Goal: Task Accomplishment & Management: Manage account settings

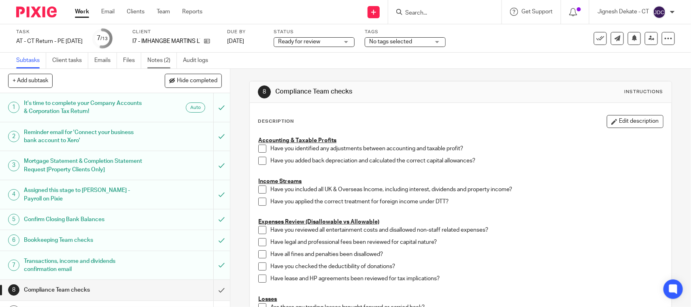
click at [150, 59] on link "Notes (2)" at bounding box center [162, 61] width 30 height 16
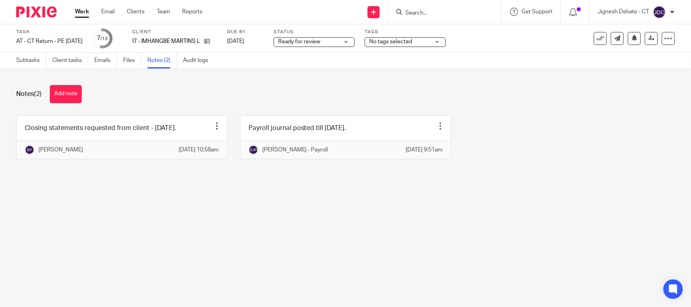
click at [66, 91] on button "Add note" at bounding box center [66, 94] width 32 height 18
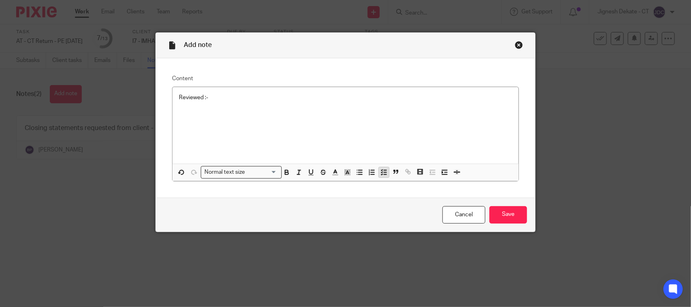
click at [381, 172] on polyline "button" at bounding box center [381, 172] width 1 height 1
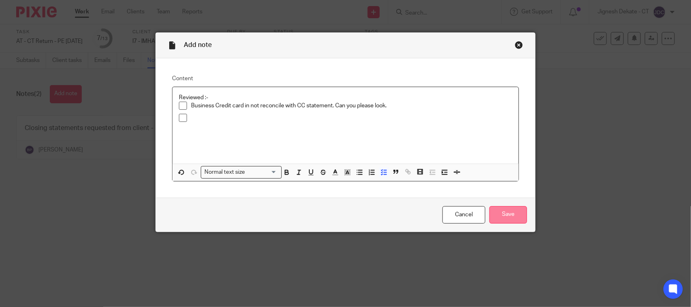
click at [513, 215] on input "Save" at bounding box center [509, 214] width 38 height 17
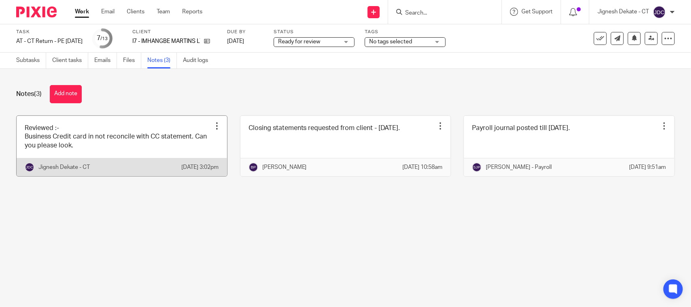
click at [132, 141] on link at bounding box center [122, 146] width 211 height 60
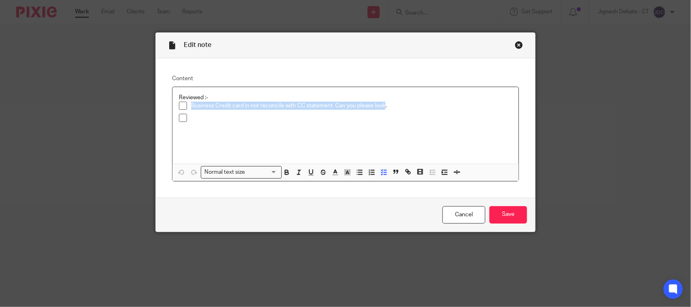
drag, startPoint x: 188, startPoint y: 106, endPoint x: 382, endPoint y: 111, distance: 193.6
click at [382, 111] on div "Business Credit card in not reconcile with CC statement. Can you please look." at bounding box center [351, 108] width 321 height 12
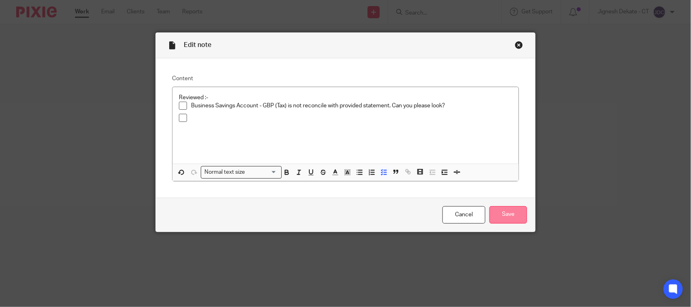
click at [491, 223] on input "Save" at bounding box center [509, 214] width 38 height 17
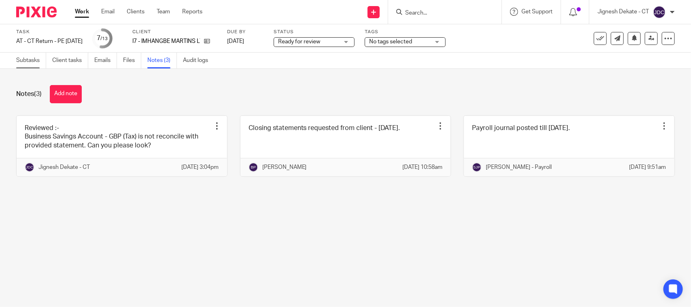
click at [23, 61] on link "Subtasks" at bounding box center [31, 61] width 30 height 16
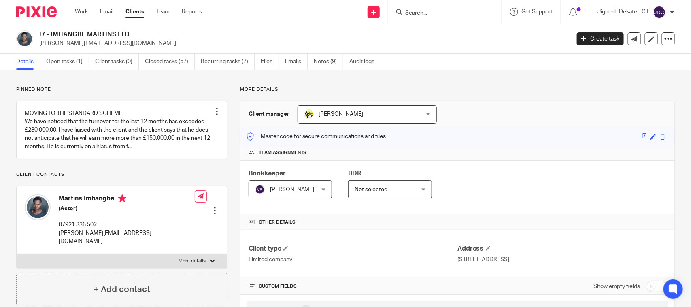
click at [121, 29] on div "I7 - IMHANGBE MARTINS LTD martins.imhangbe@gmail.com Create task Update from Co…" at bounding box center [345, 39] width 691 height 30
click at [140, 37] on h2 "I7 - IMHANGBE MARTINS LTD" at bounding box center [249, 34] width 420 height 9
drag, startPoint x: 142, startPoint y: 37, endPoint x: 39, endPoint y: 36, distance: 103.2
click at [38, 37] on div "I7 - IMHANGBE MARTINS LTD martins.imhangbe@gmail.com" at bounding box center [290, 38] width 549 height 17
copy h2 "I7 - IMHANGBE MARTINS LTD"
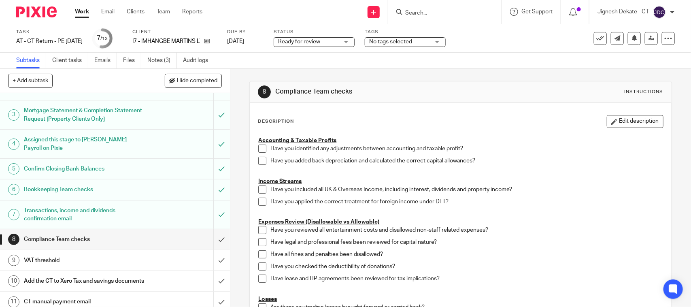
click at [260, 148] on span at bounding box center [262, 149] width 8 height 8
click at [263, 159] on span at bounding box center [262, 161] width 8 height 8
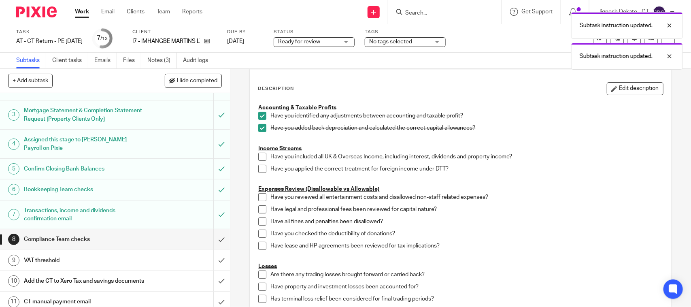
scroll to position [51, 0]
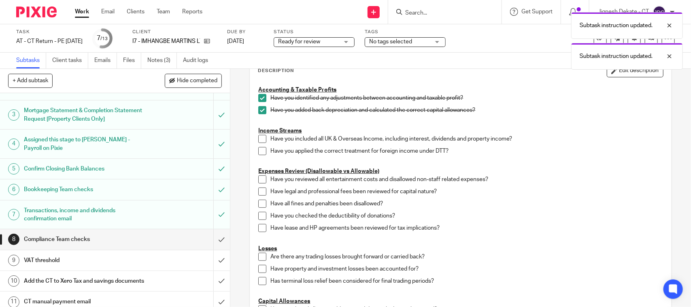
click at [262, 140] on span at bounding box center [262, 139] width 8 height 8
click at [261, 151] on span at bounding box center [262, 151] width 8 height 8
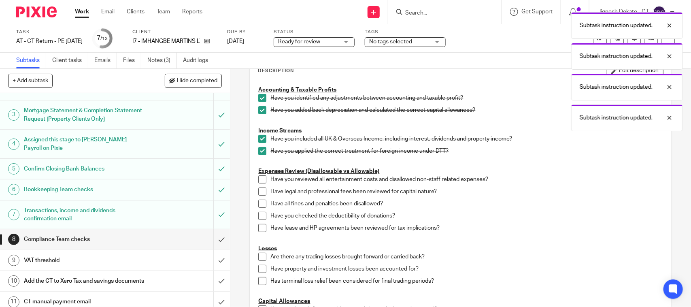
scroll to position [101, 0]
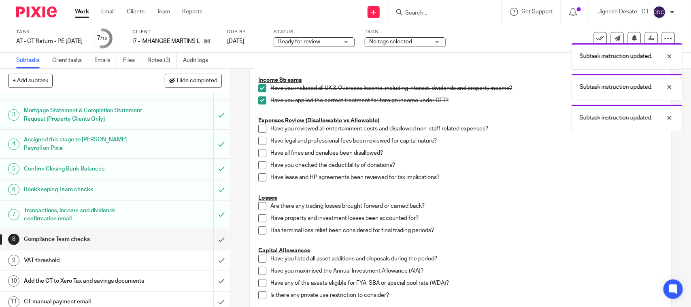
click at [258, 129] on span at bounding box center [262, 129] width 8 height 8
click at [258, 145] on li "Have legal and professional fees been reviewed for capital nature?" at bounding box center [460, 143] width 404 height 12
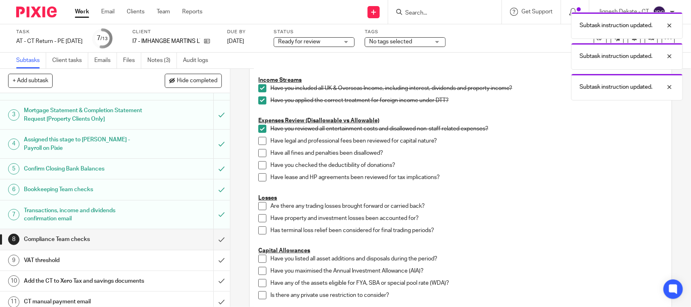
click at [258, 139] on span at bounding box center [262, 141] width 8 height 8
click at [258, 153] on span at bounding box center [262, 153] width 8 height 8
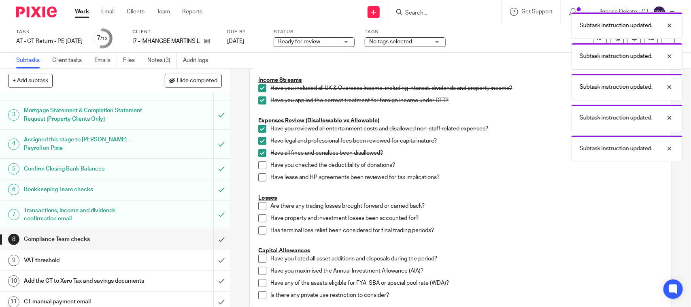
click at [258, 164] on span at bounding box center [262, 165] width 8 height 8
click at [258, 174] on span at bounding box center [262, 177] width 8 height 8
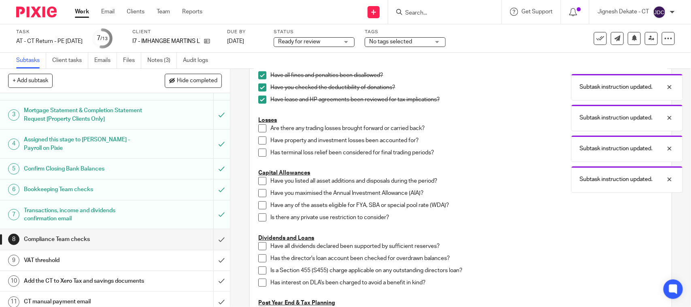
scroll to position [202, 0]
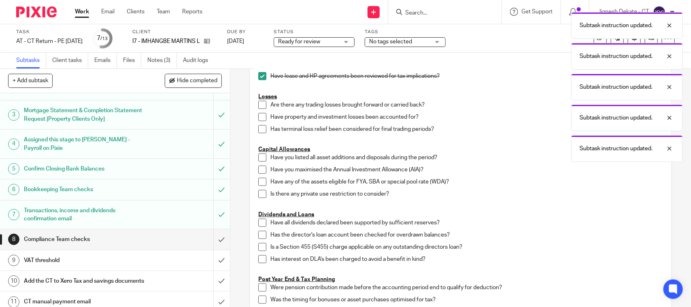
click at [259, 104] on span at bounding box center [262, 105] width 8 height 8
click at [259, 120] on span at bounding box center [262, 117] width 8 height 8
click at [258, 128] on span at bounding box center [262, 129] width 8 height 8
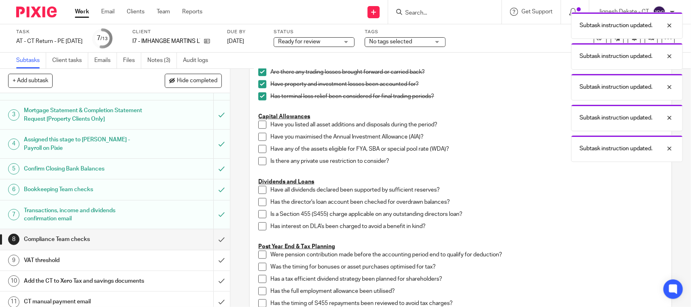
scroll to position [253, 0]
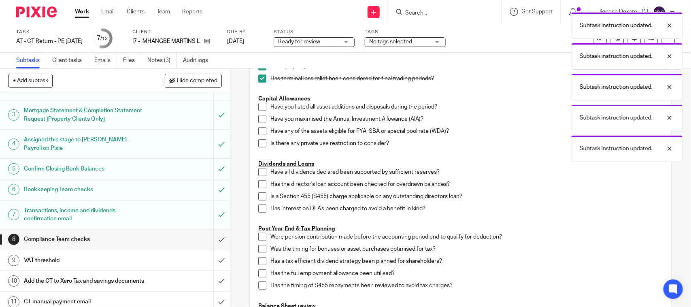
click at [258, 110] on span at bounding box center [262, 107] width 8 height 8
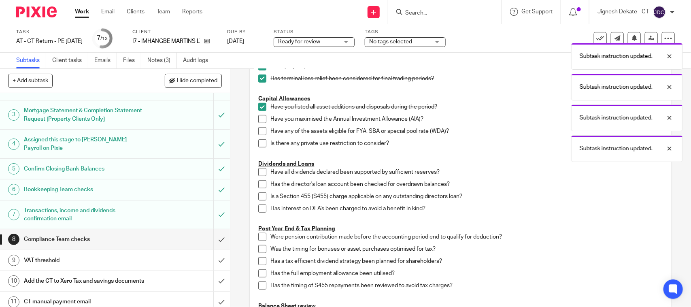
click at [258, 121] on span at bounding box center [262, 119] width 8 height 8
click at [258, 128] on span at bounding box center [262, 131] width 8 height 8
click at [260, 145] on span at bounding box center [262, 143] width 8 height 8
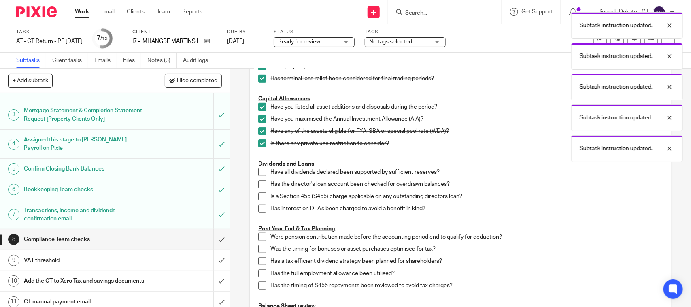
scroll to position [304, 0]
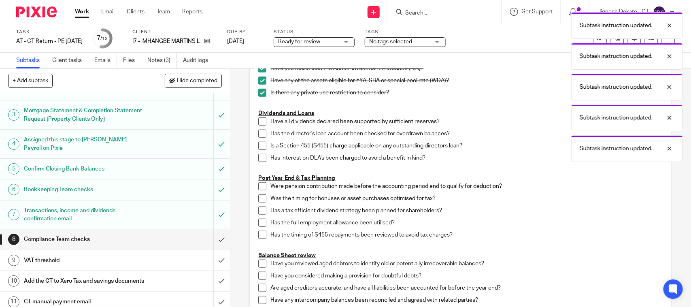
click at [260, 126] on span at bounding box center [262, 121] width 8 height 8
click at [260, 132] on span at bounding box center [262, 134] width 8 height 8
click at [258, 146] on span at bounding box center [262, 146] width 8 height 8
click at [260, 157] on span at bounding box center [262, 158] width 8 height 8
click at [259, 189] on span at bounding box center [262, 186] width 8 height 8
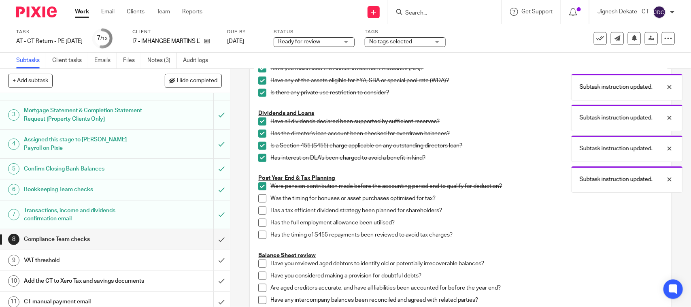
click at [260, 202] on span at bounding box center [262, 198] width 8 height 8
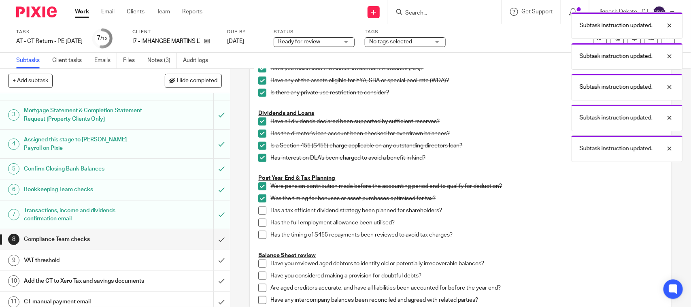
click at [254, 209] on div "Accounting & Taxable Profits Have you identified any adjustments between accoun…" at bounding box center [460, 124] width 413 height 590
click at [258, 209] on span at bounding box center [262, 210] width 8 height 8
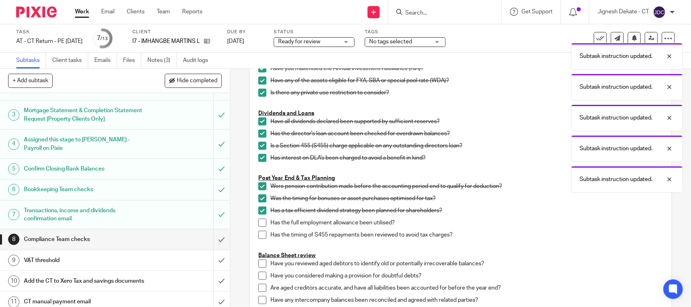
click at [260, 223] on span at bounding box center [262, 223] width 8 height 8
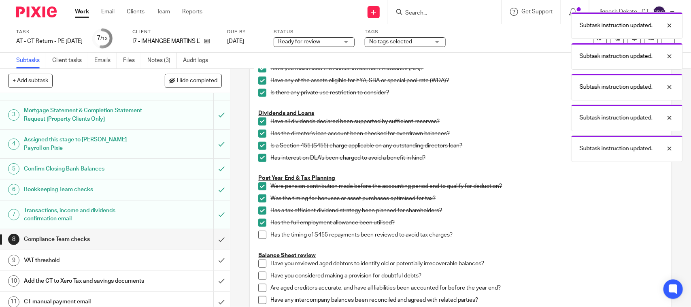
click at [258, 233] on span at bounding box center [262, 235] width 8 height 8
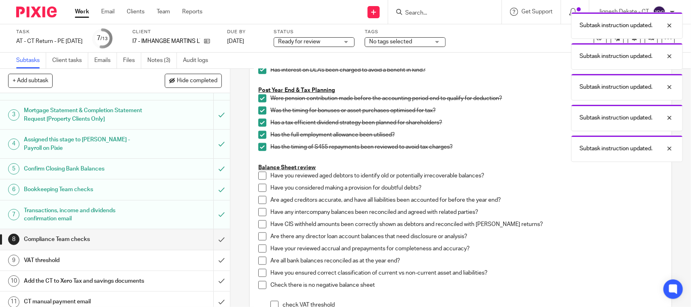
scroll to position [405, 0]
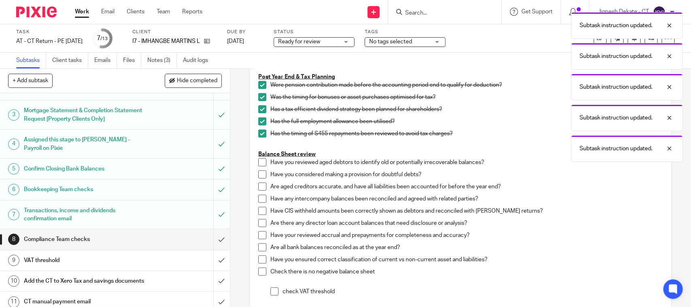
click at [261, 161] on span at bounding box center [262, 162] width 8 height 8
click at [261, 175] on span at bounding box center [262, 174] width 8 height 8
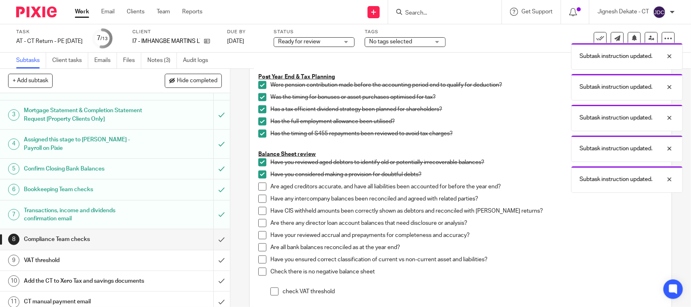
click at [260, 191] on span at bounding box center [262, 187] width 8 height 8
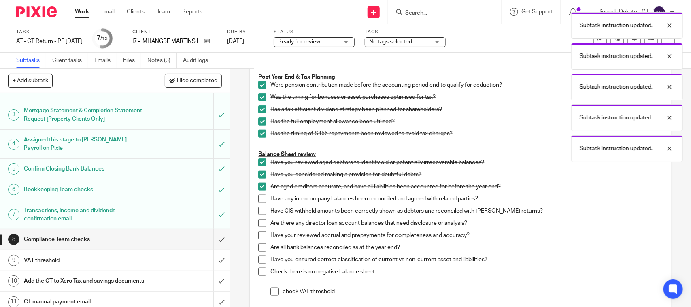
click at [262, 198] on span at bounding box center [262, 199] width 8 height 8
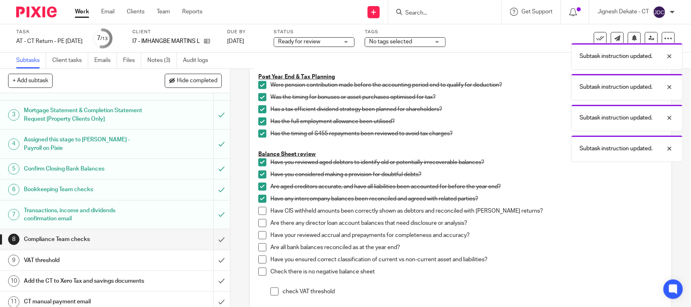
click at [259, 208] on span at bounding box center [262, 211] width 8 height 8
click at [259, 218] on li "Have CIS withheld amounts been correctly shown as debtors and reconciled with C…" at bounding box center [460, 213] width 404 height 12
click at [258, 217] on li "Have CIS withheld amounts been correctly shown as debtors and reconciled with C…" at bounding box center [460, 213] width 404 height 12
click at [260, 221] on span at bounding box center [262, 223] width 8 height 8
click at [262, 236] on span at bounding box center [262, 235] width 8 height 8
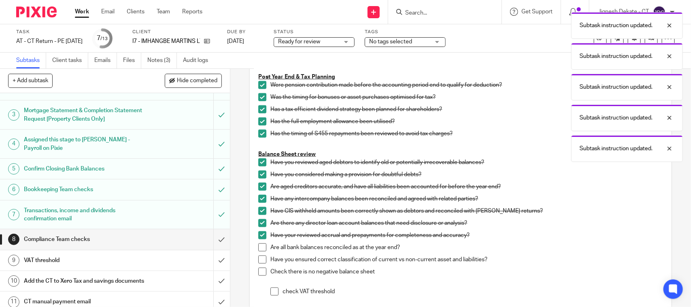
click at [260, 250] on span at bounding box center [262, 247] width 8 height 8
click at [261, 262] on span at bounding box center [262, 259] width 8 height 8
click at [261, 273] on span at bounding box center [262, 272] width 8 height 8
click at [273, 292] on span at bounding box center [274, 291] width 8 height 8
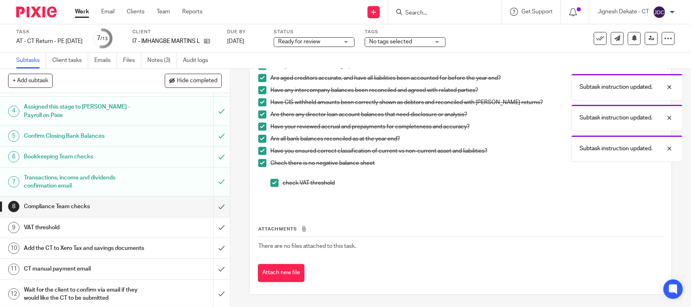
scroll to position [101, 0]
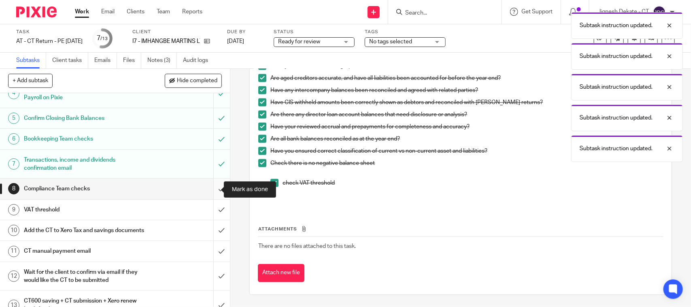
click at [211, 190] on input "submit" at bounding box center [115, 189] width 230 height 20
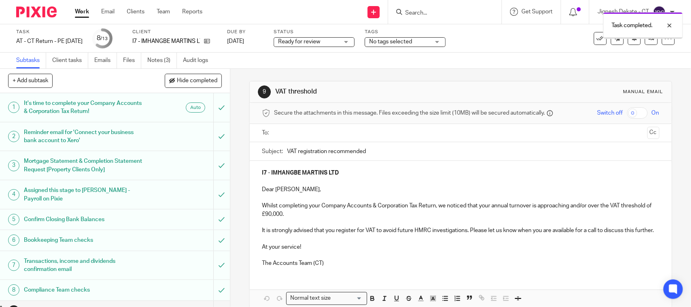
scroll to position [123, 0]
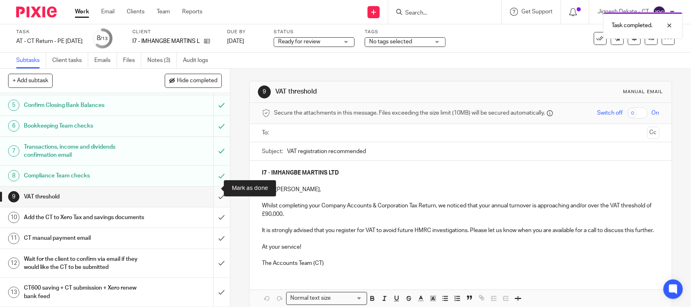
click at [209, 187] on input "submit" at bounding box center [115, 197] width 230 height 20
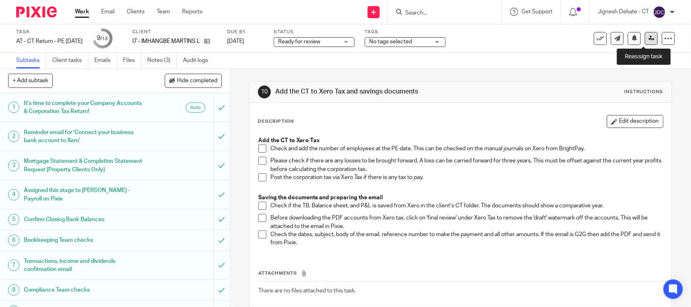
click at [649, 41] on icon at bounding box center [652, 38] width 6 height 6
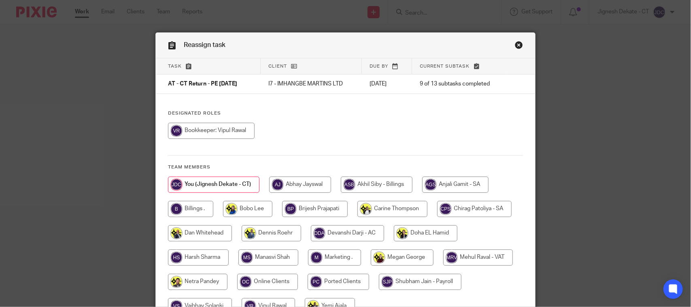
click at [217, 137] on input "radio" at bounding box center [211, 131] width 87 height 16
radio input "true"
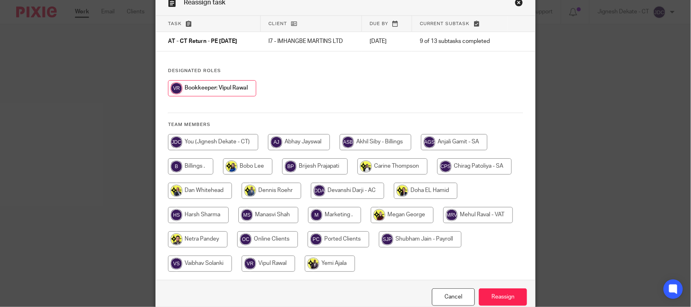
scroll to position [82, 0]
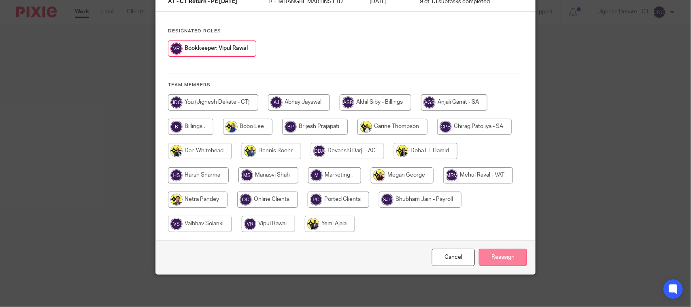
click at [492, 255] on input "Reassign" at bounding box center [503, 257] width 48 height 17
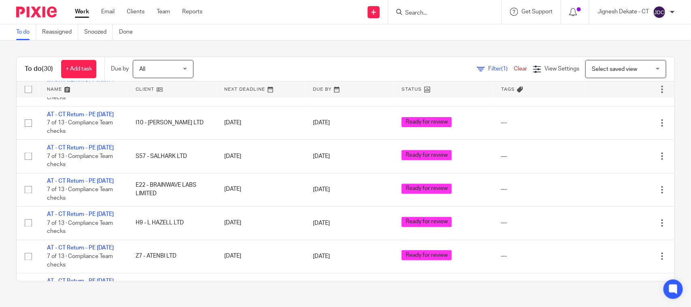
scroll to position [650, 0]
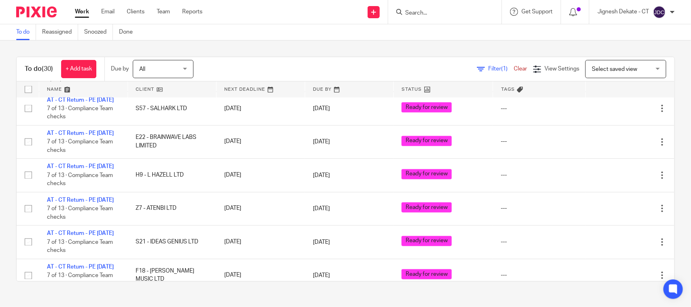
click at [21, 31] on link "To do" at bounding box center [26, 32] width 20 height 16
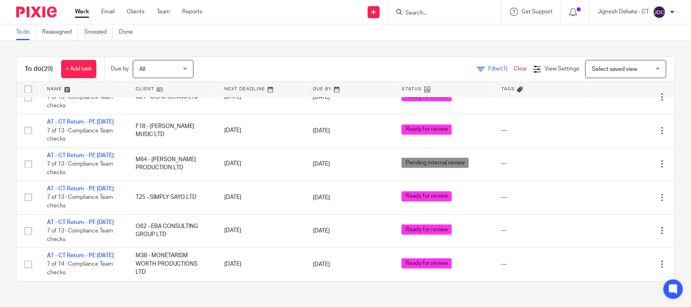
scroll to position [608, 0]
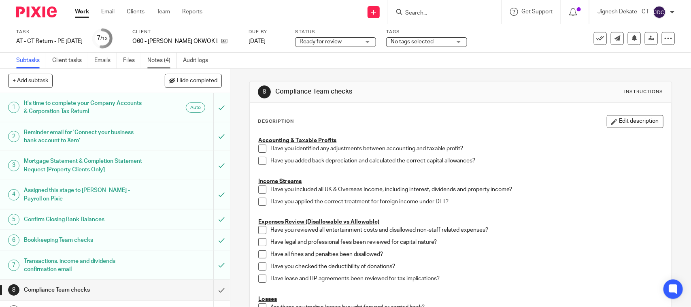
click at [167, 60] on link "Notes (4)" at bounding box center [162, 61] width 30 height 16
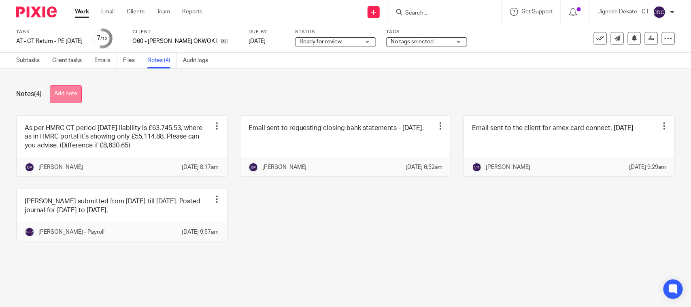
click at [72, 94] on button "Add note" at bounding box center [66, 94] width 32 height 18
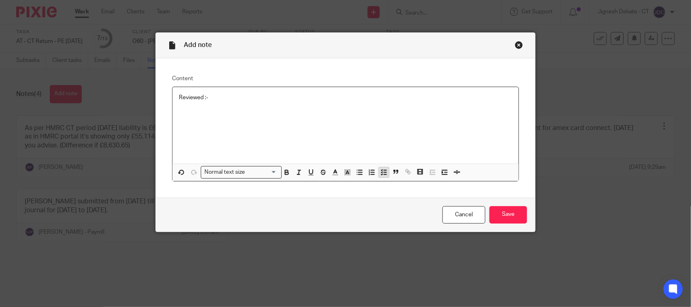
click at [380, 168] on icon "button" at bounding box center [383, 171] width 7 height 7
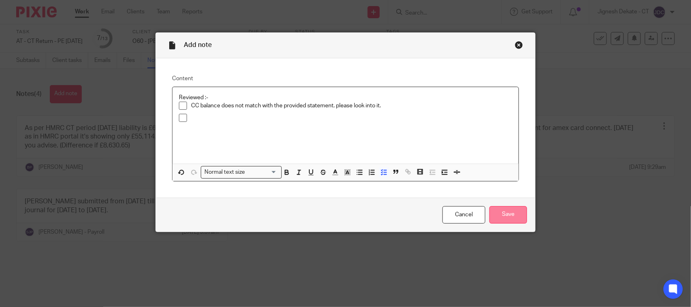
click at [501, 209] on input "Save" at bounding box center [509, 214] width 38 height 17
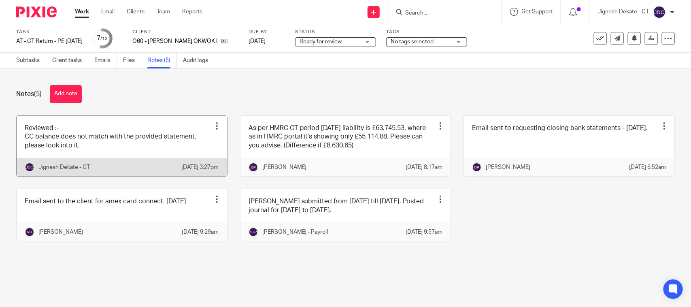
click at [69, 150] on link at bounding box center [122, 146] width 211 height 60
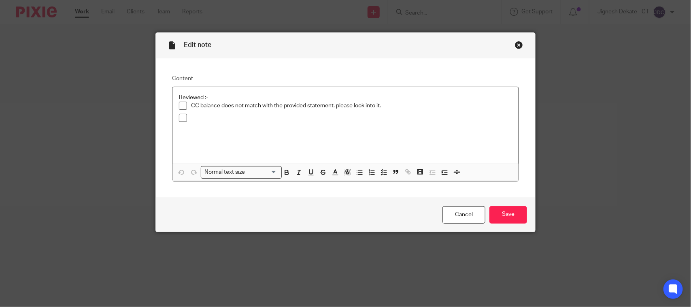
click at [387, 101] on p "Reviewed :-" at bounding box center [345, 98] width 333 height 8
click at [385, 110] on div "CC balance does not match with the provided statement. please look into it." at bounding box center [351, 108] width 321 height 12
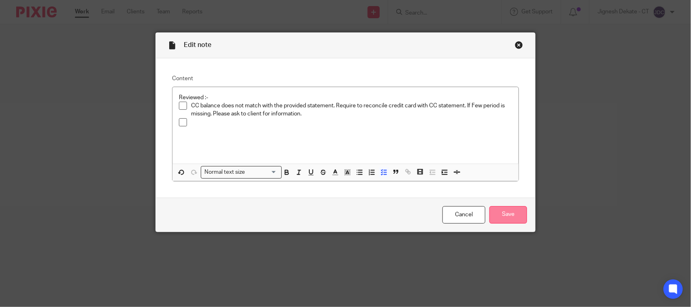
drag, startPoint x: 516, startPoint y: 209, endPoint x: 512, endPoint y: 207, distance: 4.4
click at [516, 209] on input "Save" at bounding box center [509, 214] width 38 height 17
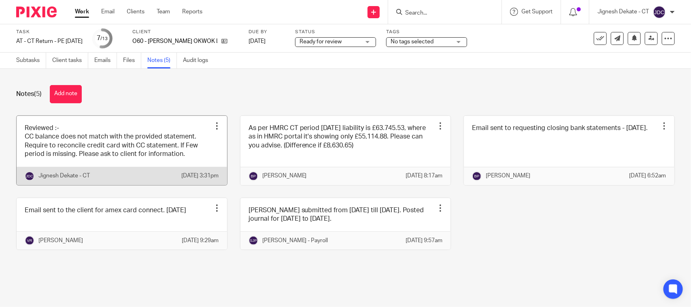
click at [88, 155] on link at bounding box center [122, 150] width 211 height 69
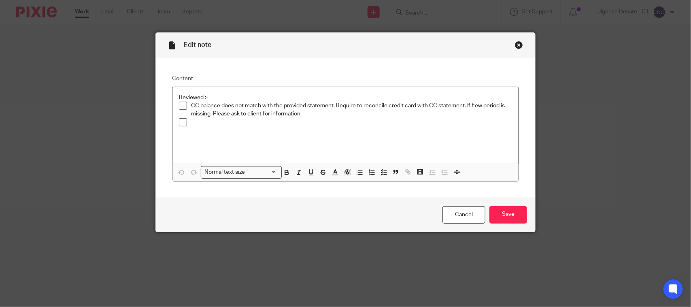
click at [213, 122] on p at bounding box center [351, 122] width 321 height 8
click at [204, 122] on p "Except Dividend transaction, reallocate all transaction to DLA (835)." at bounding box center [351, 122] width 321 height 8
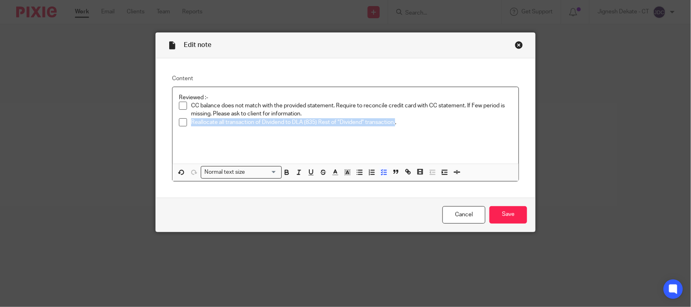
copy ul "Reallocate all transaction of Dividend to DLA (835) Rest of "Dividend" transact…"
click at [336, 124] on p "Reallocate all transaction of Dividend to DLA (835) Rest of "Dividend" transact…" at bounding box center [351, 122] width 321 height 8
click at [339, 124] on p "Reallocate all transaction of Dividend to DLA (835) Except "Dividend" transacti…" at bounding box center [351, 122] width 321 height 8
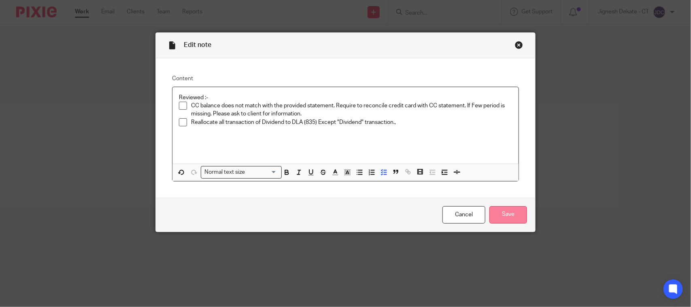
click at [500, 211] on input "Save" at bounding box center [509, 214] width 38 height 17
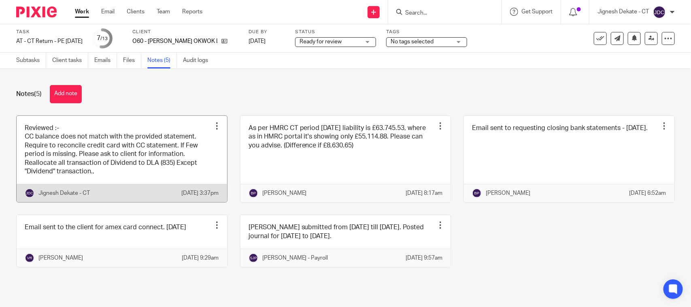
click at [130, 152] on link at bounding box center [122, 159] width 211 height 87
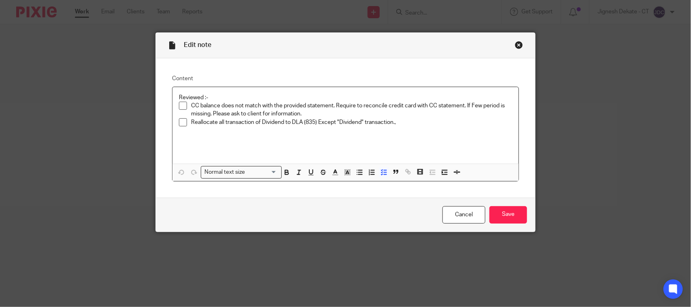
click at [396, 125] on p "Reallocate all transaction of Dividend to DLA (835) Except "Dividend" transacti…" at bounding box center [351, 122] width 321 height 8
click at [515, 213] on input "Save" at bounding box center [509, 214] width 38 height 17
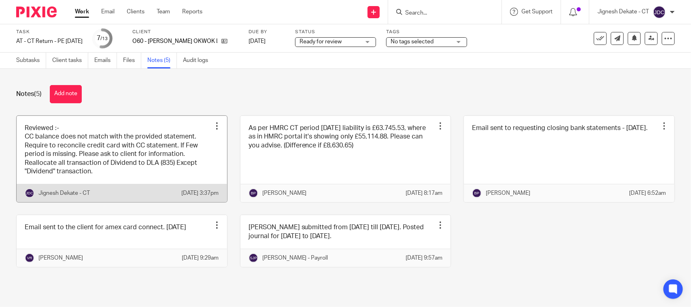
click at [138, 175] on link at bounding box center [122, 159] width 211 height 87
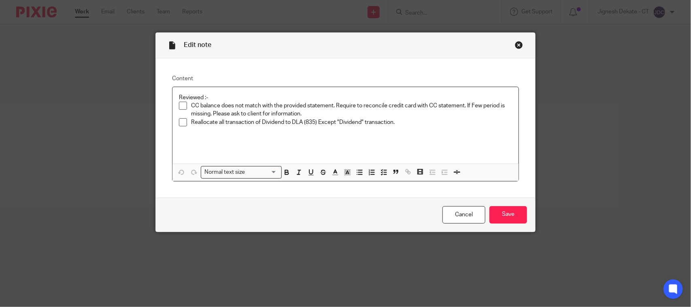
click at [416, 125] on p "Reallocate all transaction of Dividend to DLA (835) Except "Dividend" transacti…" at bounding box center [351, 122] width 321 height 8
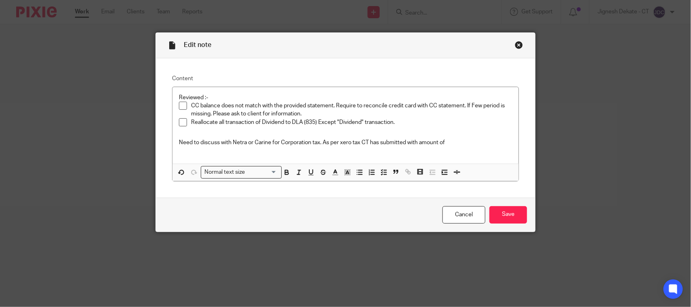
click at [450, 144] on p "Need to discuss with Netra or Carine for Corporation tax. As per xero tax CT ha…" at bounding box center [345, 142] width 333 height 8
click at [244, 156] on div "Reviewed :- CC balance does not match with the provided statement. Require to r…" at bounding box center [345, 125] width 346 height 77
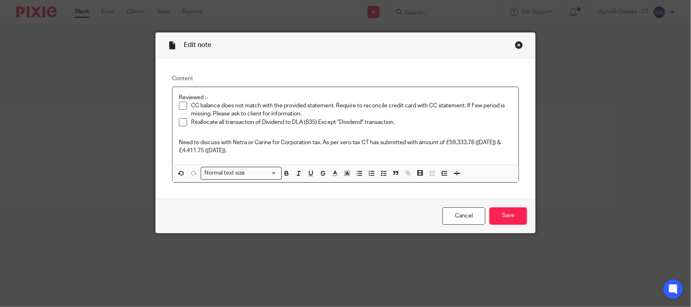
click at [339, 142] on p "Need to discuss with Netra or Carine for Corporation tax. As per xero tax CT ha…" at bounding box center [345, 146] width 333 height 17
click at [394, 151] on p "Need to discuss with Netra or Carine for Corporation tax. As per Xero tax CT ha…" at bounding box center [345, 146] width 333 height 17
click at [493, 150] on p "Need to discuss with Netra or Carine for Corporation tax. As per Xero tax CT ha…" at bounding box center [345, 146] width 333 height 17
click at [504, 148] on p "Need to discuss with Netra or Carine for Corporation tax. As per Xero tax CT ha…" at bounding box center [345, 146] width 333 height 17
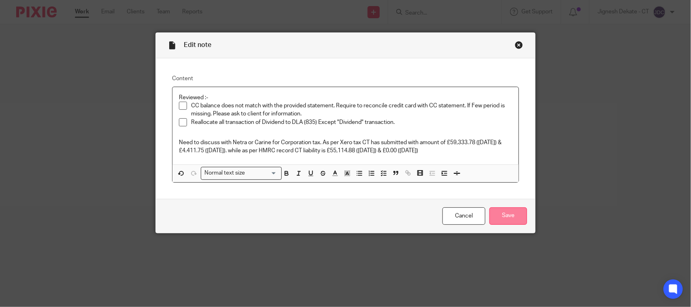
click at [506, 209] on input "Save" at bounding box center [509, 215] width 38 height 17
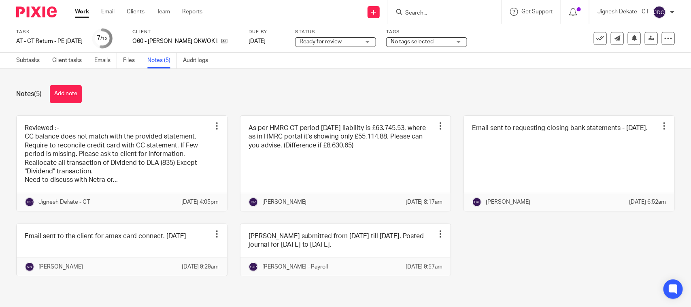
click at [336, 40] on span "Ready for review" at bounding box center [321, 42] width 42 height 6
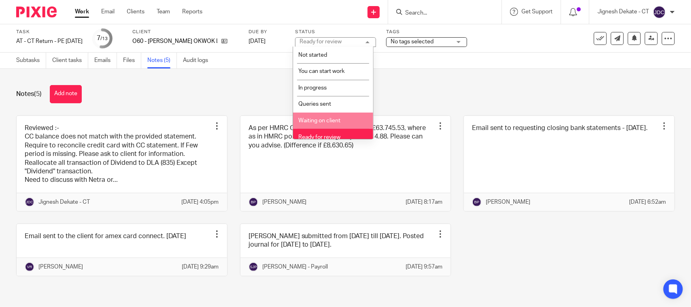
scroll to position [38, 0]
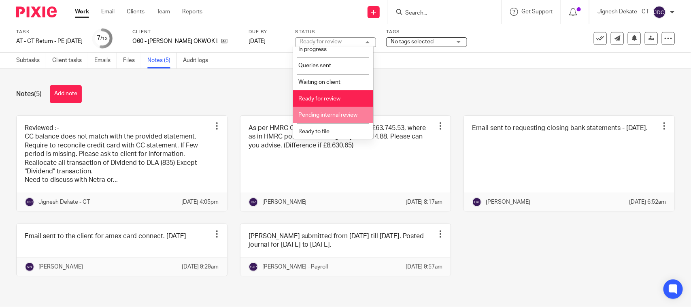
click at [328, 115] on span "Pending internal review" at bounding box center [327, 115] width 59 height 6
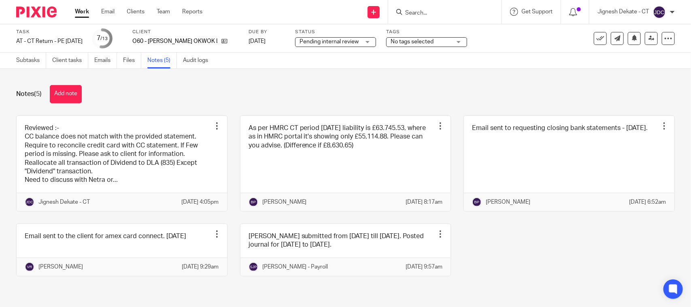
click at [291, 100] on div "Notes (5) Add note" at bounding box center [345, 94] width 659 height 18
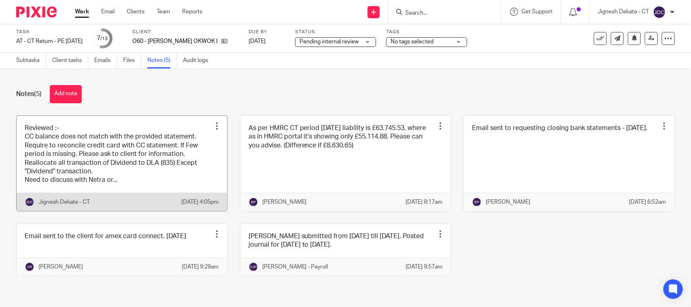
click at [84, 178] on link at bounding box center [122, 163] width 211 height 95
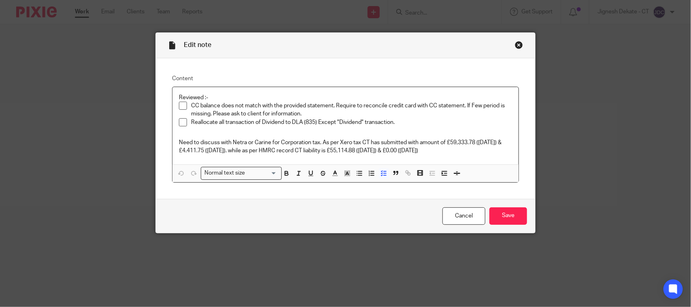
click at [401, 116] on p "CC balance does not match with the provided statement. Require to reconcile cre…" at bounding box center [351, 110] width 321 height 17
click at [401, 121] on p "Reallocate all transaction of Dividend to DLA (835) Except "Dividend" transacti…" at bounding box center [351, 122] width 321 height 8
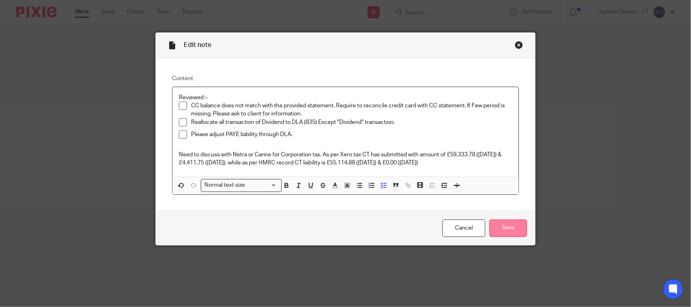
click at [505, 223] on input "Save" at bounding box center [509, 227] width 38 height 17
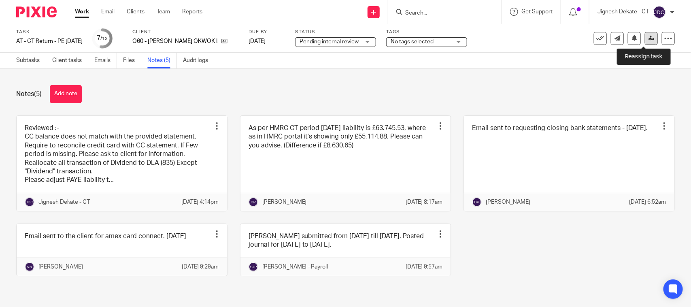
click at [649, 38] on icon at bounding box center [652, 38] width 6 height 6
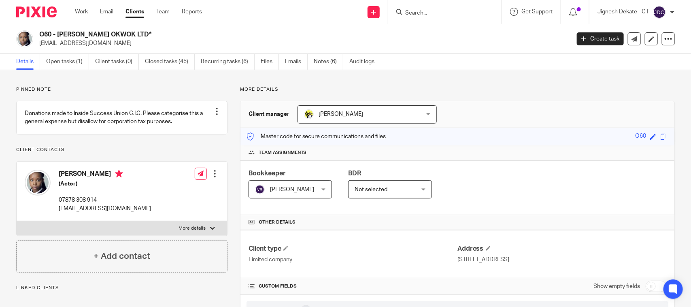
drag, startPoint x: 138, startPoint y: 40, endPoint x: 36, endPoint y: 35, distance: 102.1
click at [36, 35] on div "O60 - SHANIQUA OKWOK LTD* okwok@hotmail.co.uk" at bounding box center [290, 38] width 549 height 17
click at [187, 46] on p "okwok@hotmail.co.uk" at bounding box center [302, 43] width 526 height 8
drag, startPoint x: 136, startPoint y: 35, endPoint x: 41, endPoint y: 38, distance: 94.4
click at [41, 38] on h2 "O60 - [PERSON_NAME] OKWOK LTD*" at bounding box center [249, 34] width 420 height 9
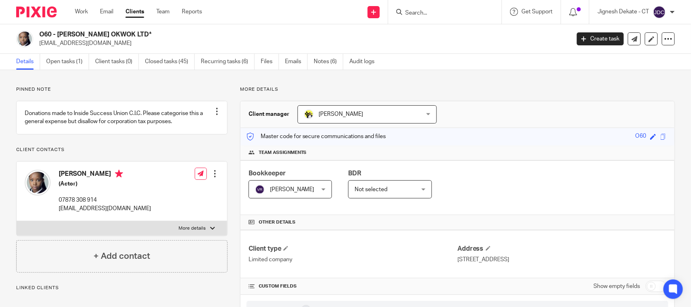
copy h2 "O60 - [PERSON_NAME] OKWOK LTD*"
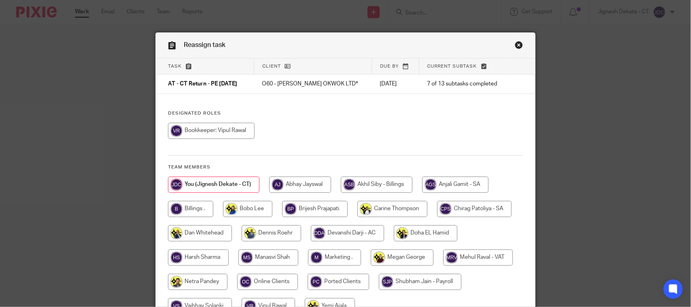
click at [220, 132] on input "radio" at bounding box center [211, 131] width 87 height 16
radio input "true"
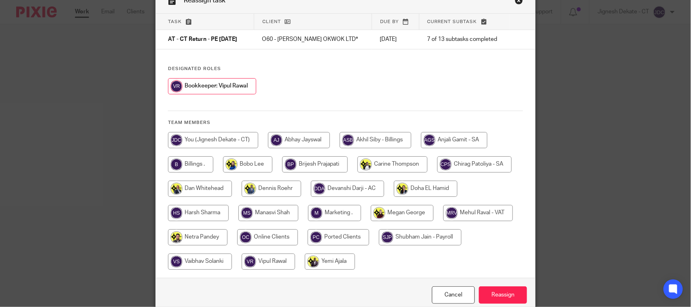
scroll to position [82, 0]
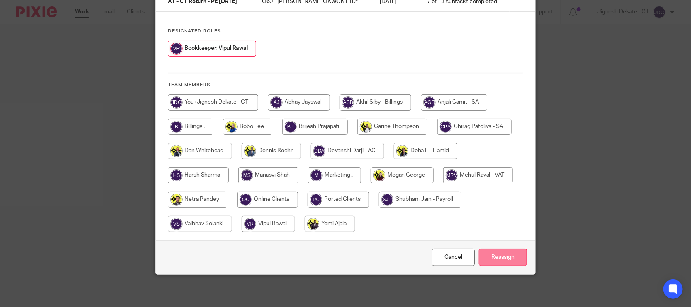
click at [482, 258] on input "Reassign" at bounding box center [503, 257] width 48 height 17
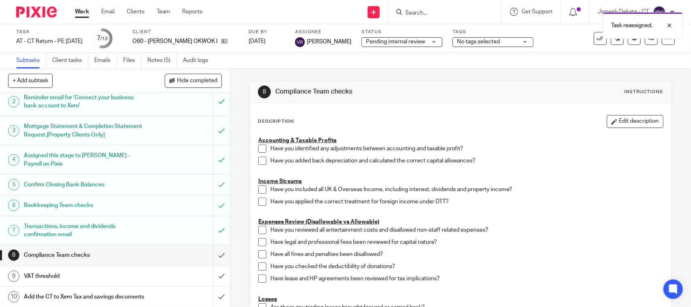
scroll to position [101, 0]
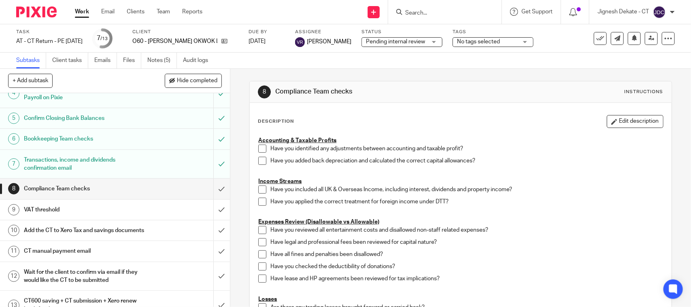
click at [259, 148] on span at bounding box center [262, 149] width 8 height 8
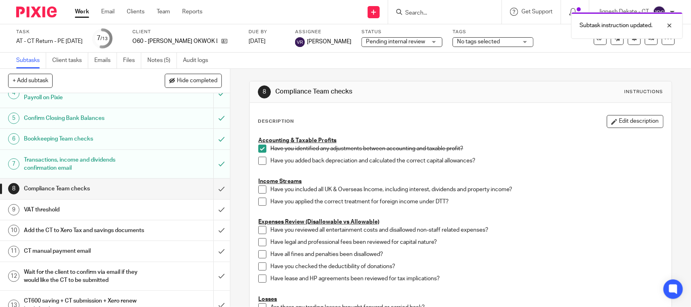
click at [258, 162] on span at bounding box center [262, 161] width 8 height 8
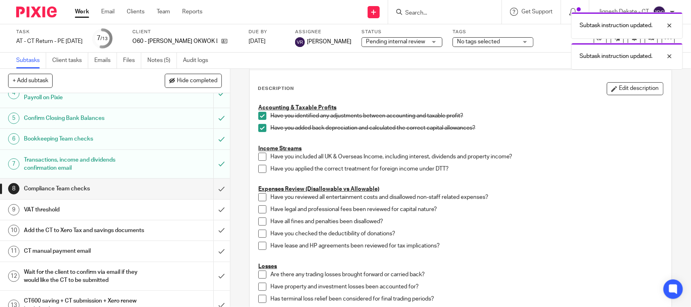
scroll to position [51, 0]
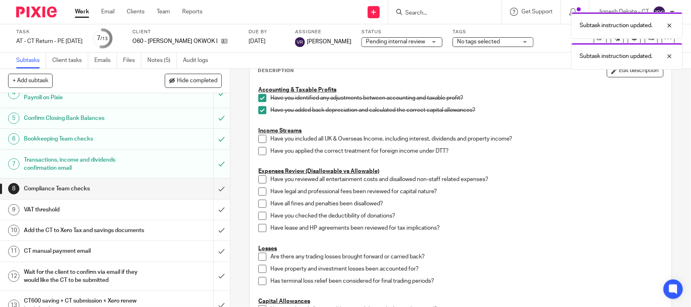
click at [258, 139] on span at bounding box center [262, 139] width 8 height 8
click at [259, 154] on span at bounding box center [262, 151] width 8 height 8
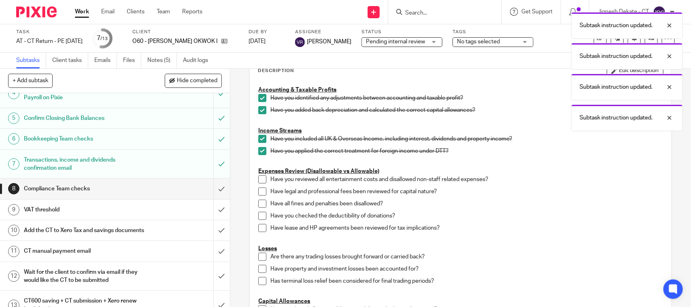
click at [258, 178] on span at bounding box center [262, 179] width 8 height 8
click at [258, 192] on span at bounding box center [262, 191] width 8 height 8
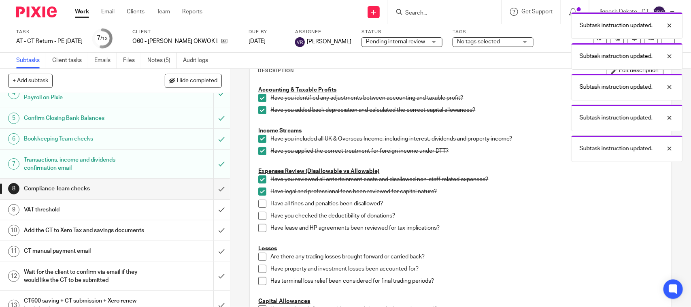
click at [262, 203] on span at bounding box center [262, 204] width 8 height 8
click at [258, 217] on span at bounding box center [262, 216] width 8 height 8
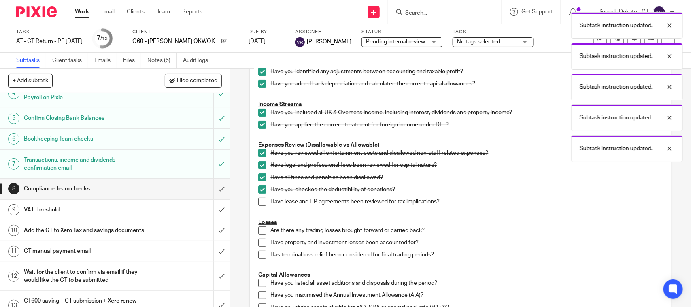
scroll to position [101, 0]
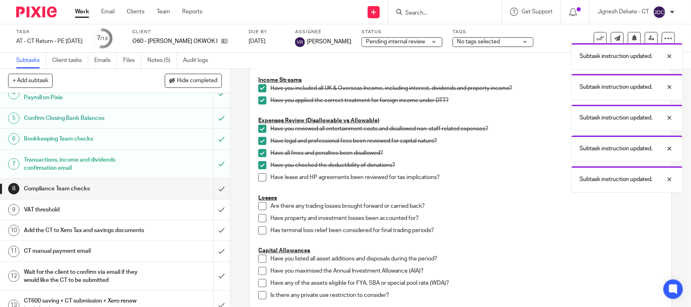
click at [261, 177] on span at bounding box center [262, 177] width 8 height 8
click at [261, 212] on li "Are there any trading losses brought forward or carried back?" at bounding box center [460, 208] width 404 height 12
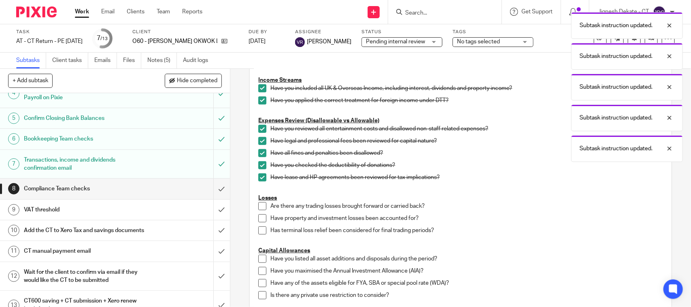
click at [260, 204] on span at bounding box center [262, 206] width 8 height 8
click at [258, 219] on span at bounding box center [262, 218] width 8 height 8
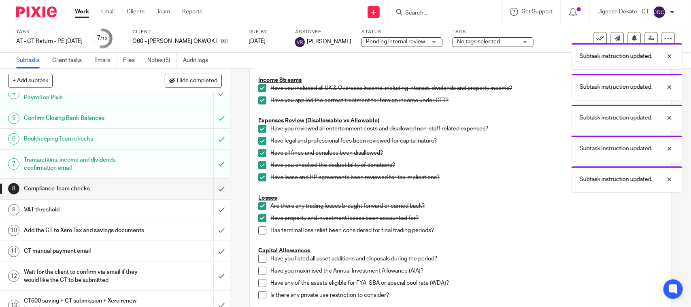
click at [260, 229] on span at bounding box center [262, 230] width 8 height 8
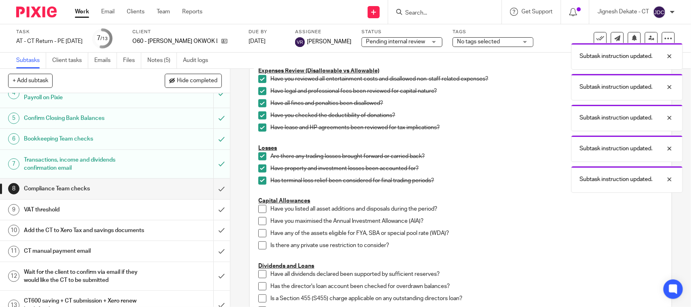
scroll to position [202, 0]
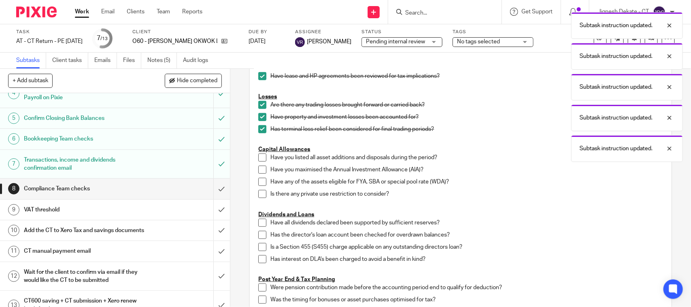
click at [260, 159] on span at bounding box center [262, 157] width 8 height 8
click at [260, 171] on span at bounding box center [262, 170] width 8 height 8
click at [260, 182] on span at bounding box center [262, 182] width 8 height 8
click at [259, 192] on span at bounding box center [262, 194] width 8 height 8
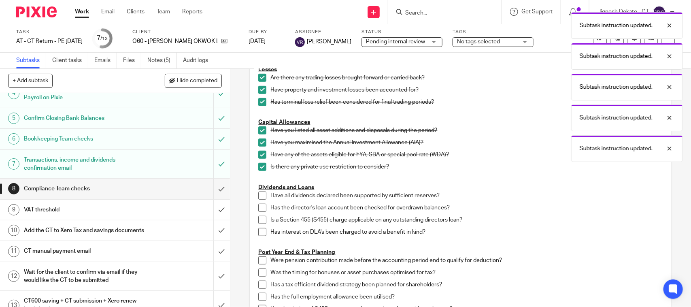
scroll to position [253, 0]
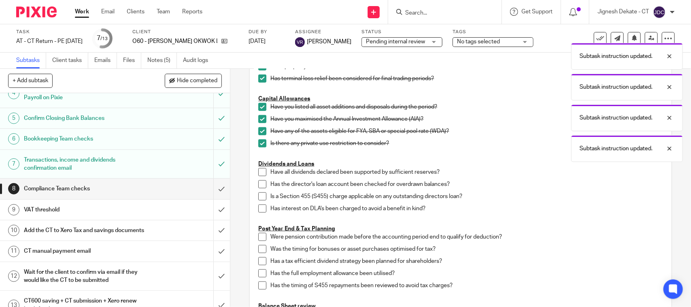
click at [264, 172] on span at bounding box center [262, 172] width 8 height 8
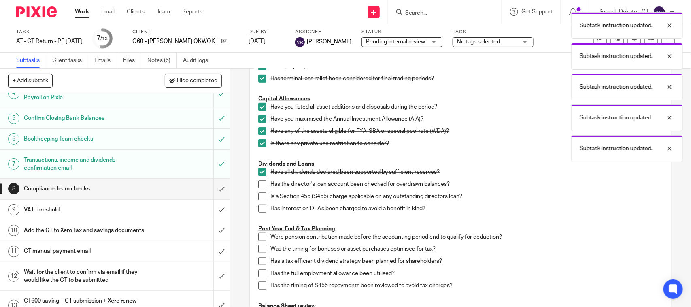
click at [262, 185] on span at bounding box center [262, 184] width 8 height 8
click at [258, 196] on span at bounding box center [262, 196] width 8 height 8
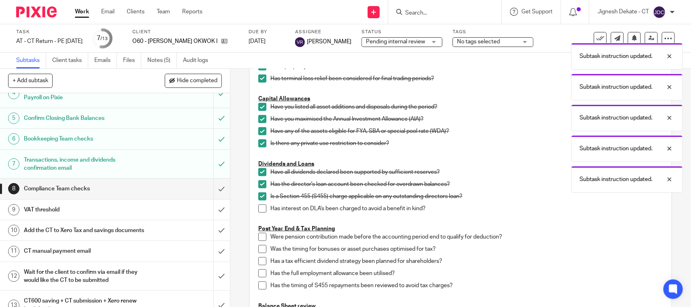
click at [258, 208] on span at bounding box center [262, 208] width 8 height 8
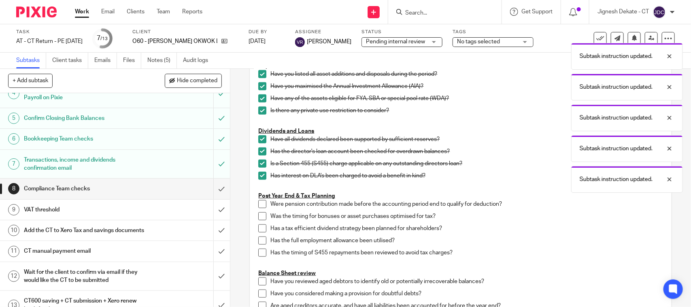
scroll to position [304, 0]
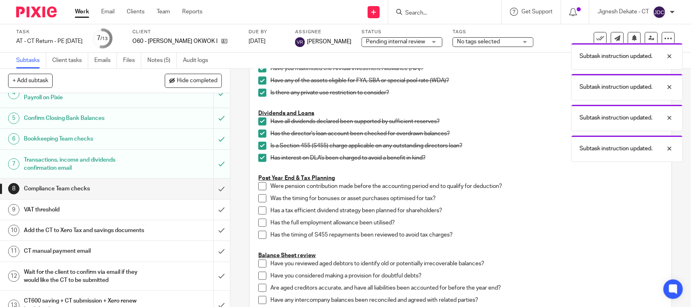
click at [260, 187] on span at bounding box center [262, 186] width 8 height 8
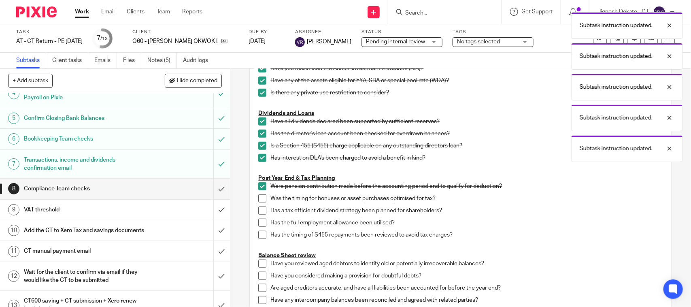
drag, startPoint x: 262, startPoint y: 197, endPoint x: 262, endPoint y: 206, distance: 8.5
click at [262, 197] on span at bounding box center [262, 198] width 8 height 8
click at [260, 211] on span at bounding box center [262, 210] width 8 height 8
click at [260, 222] on span at bounding box center [262, 223] width 8 height 8
click at [260, 239] on span at bounding box center [262, 235] width 8 height 8
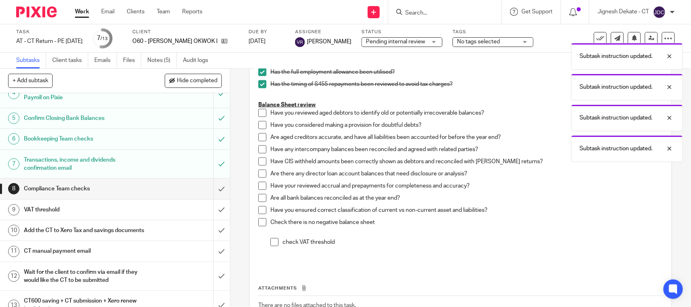
scroll to position [456, 0]
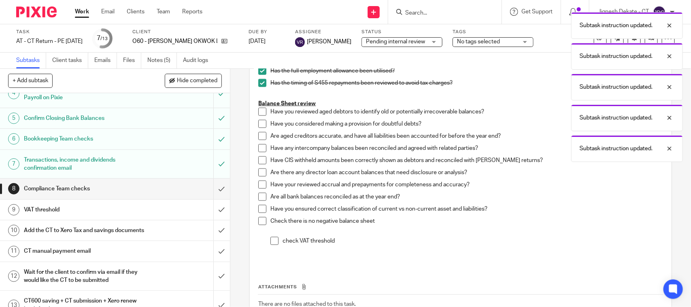
click at [260, 113] on span at bounding box center [262, 112] width 8 height 8
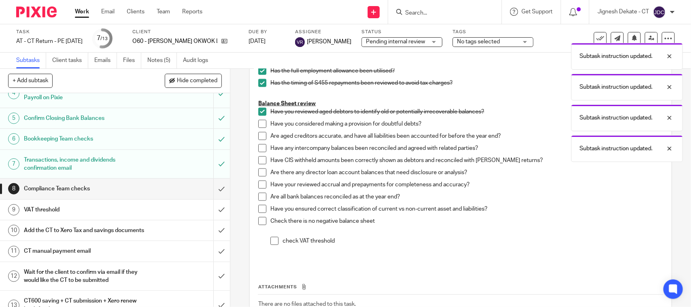
click at [258, 124] on span at bounding box center [262, 124] width 8 height 8
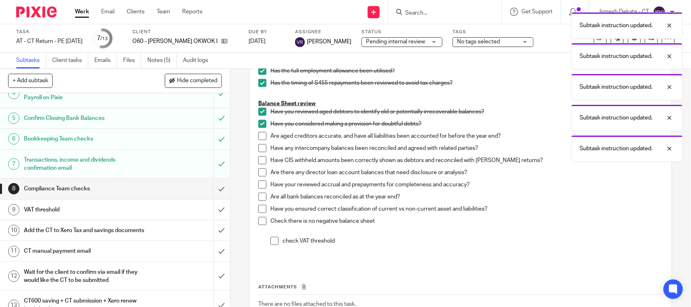
click at [258, 134] on span at bounding box center [262, 136] width 8 height 8
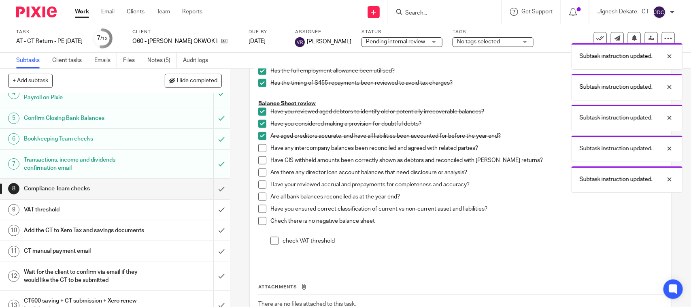
click at [258, 144] on span at bounding box center [262, 148] width 8 height 8
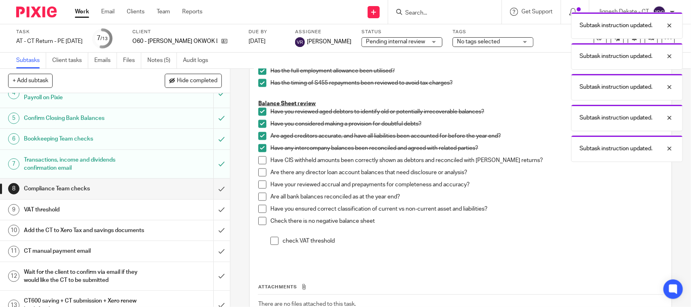
click at [261, 161] on span at bounding box center [262, 160] width 8 height 8
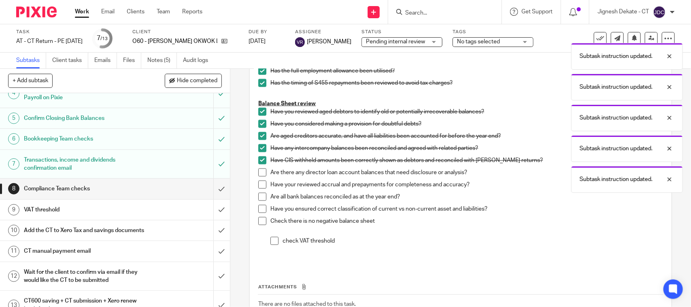
click at [258, 171] on span at bounding box center [262, 172] width 8 height 8
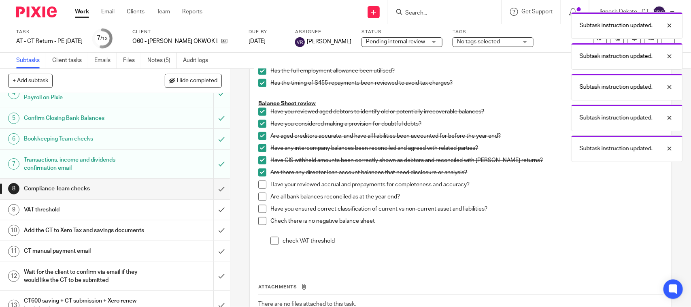
click at [258, 185] on span at bounding box center [262, 185] width 8 height 8
click at [258, 194] on span at bounding box center [262, 197] width 8 height 8
click at [258, 211] on span at bounding box center [262, 209] width 8 height 8
click at [258, 217] on span at bounding box center [262, 221] width 8 height 8
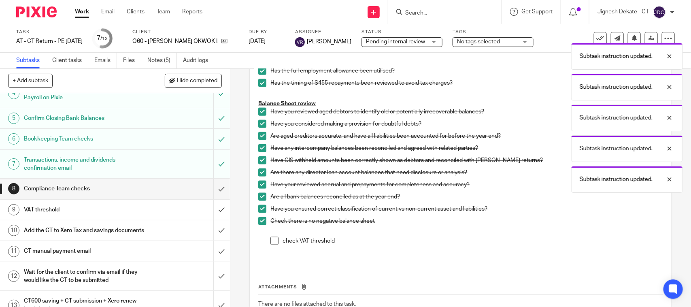
click at [273, 239] on span at bounding box center [274, 241] width 8 height 8
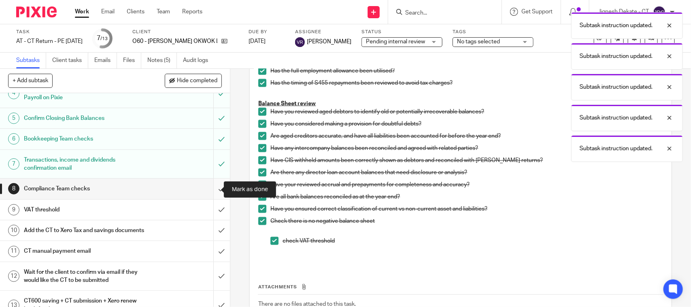
click at [211, 189] on input "submit" at bounding box center [115, 189] width 230 height 20
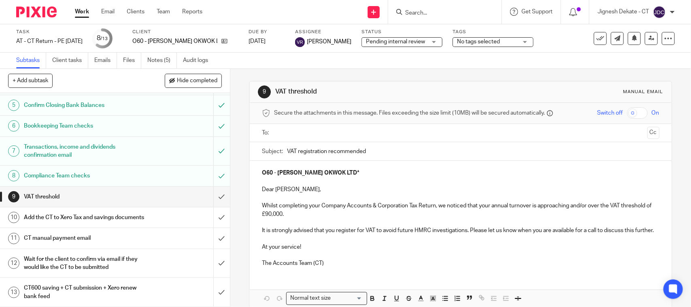
scroll to position [123, 0]
click at [211, 187] on input "submit" at bounding box center [115, 197] width 230 height 20
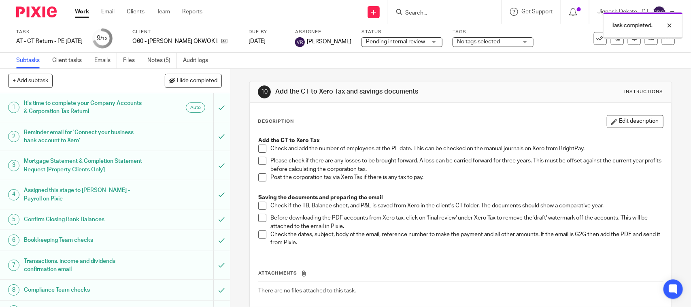
scroll to position [123, 0]
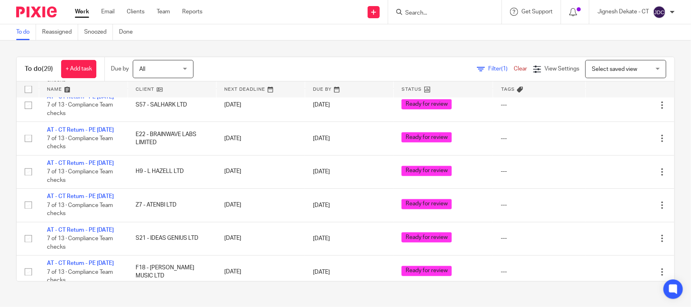
scroll to position [617, 0]
